Goal: Check status

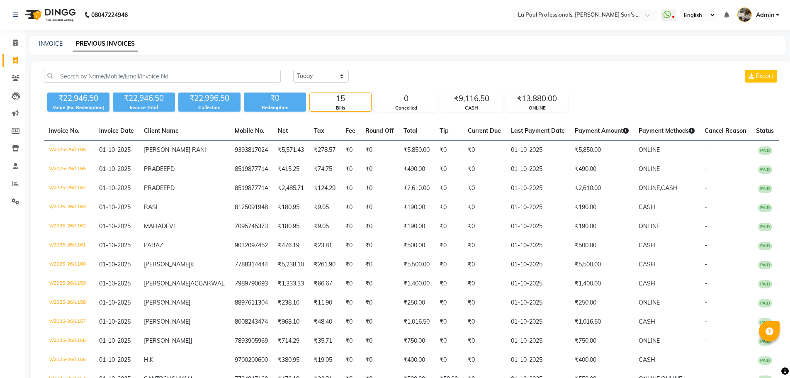
select select "[DATE]"
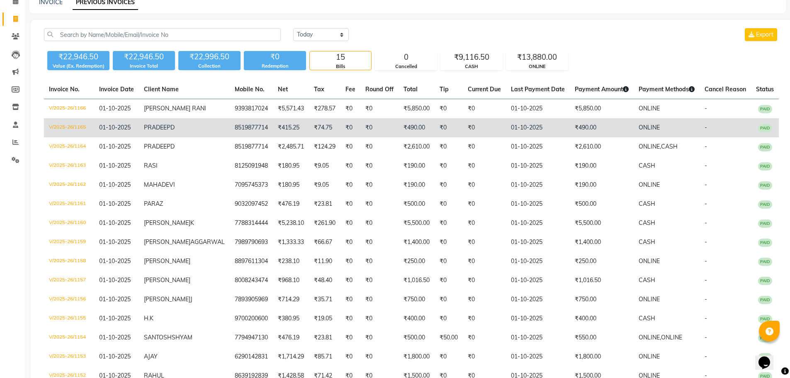
click at [475, 137] on td "₹0" at bounding box center [484, 127] width 43 height 19
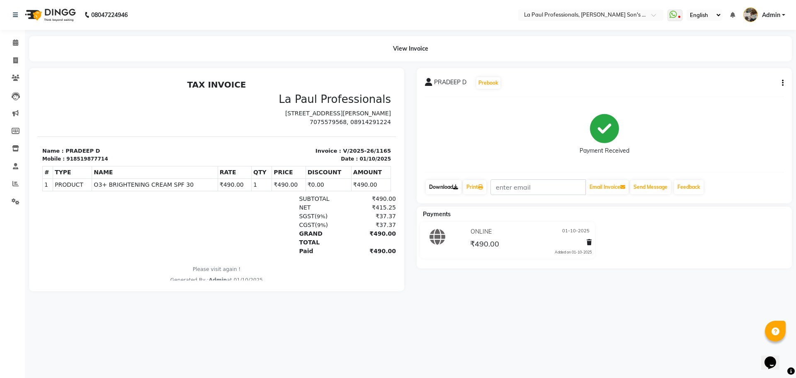
click at [458, 189] on icon at bounding box center [455, 187] width 5 height 5
